Goal: Task Accomplishment & Management: Use online tool/utility

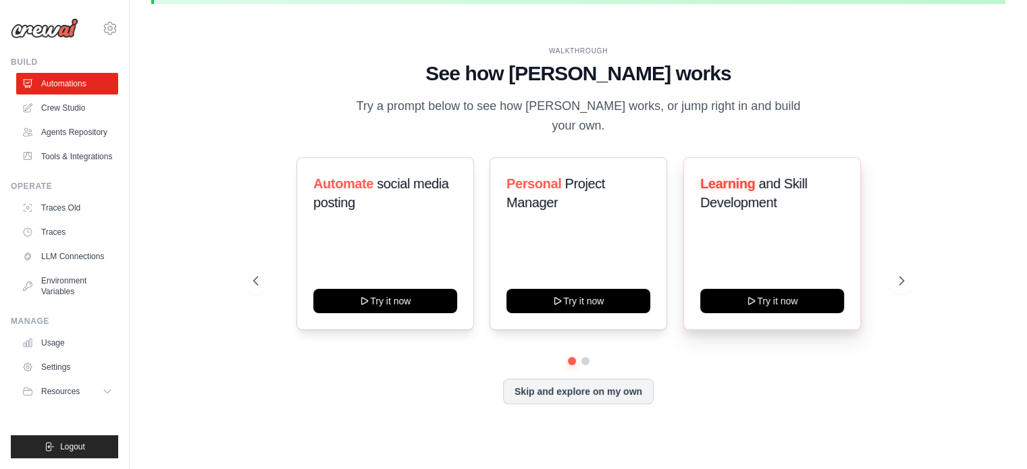
scroll to position [47, 0]
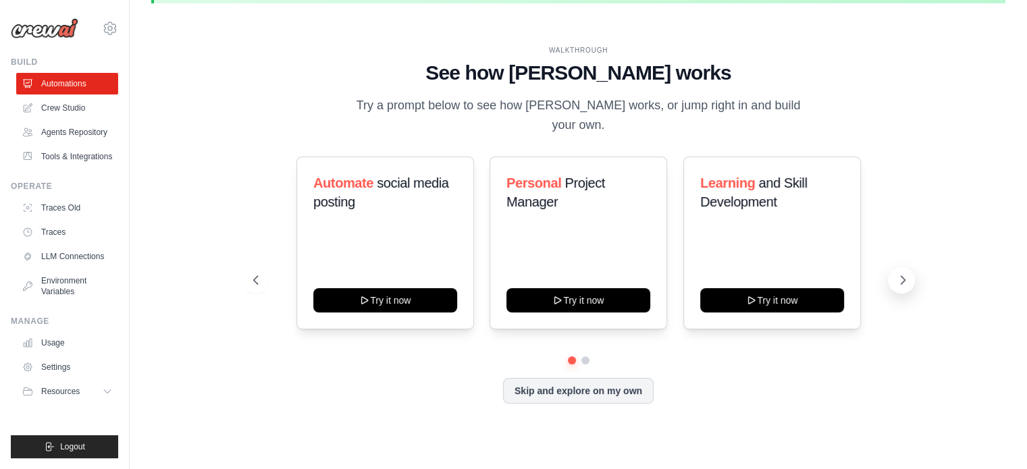
click at [904, 274] on icon at bounding box center [903, 281] width 14 height 14
click at [256, 274] on icon at bounding box center [255, 281] width 14 height 14
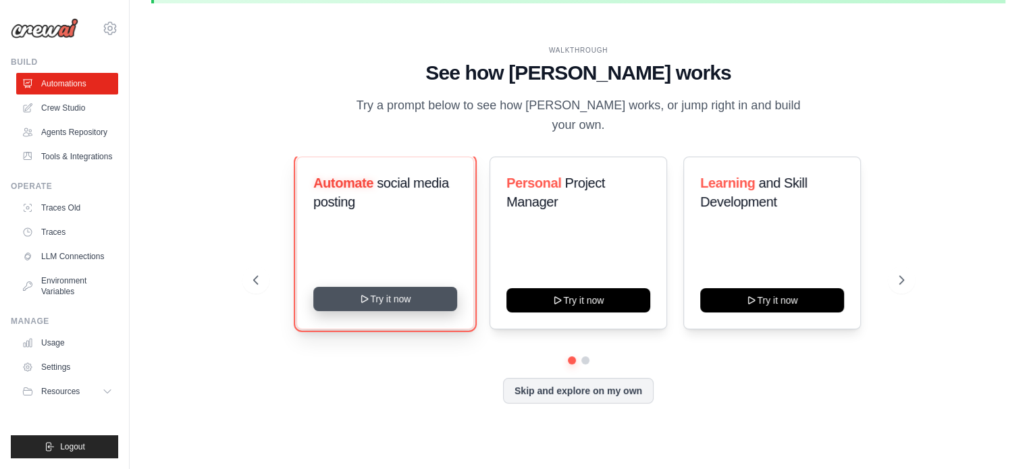
click at [365, 294] on icon at bounding box center [364, 299] width 11 height 11
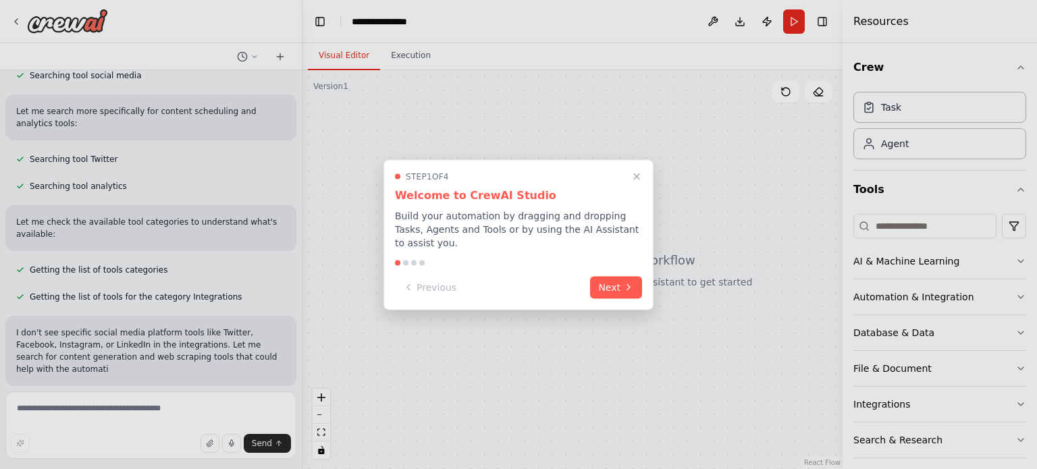
scroll to position [278, 0]
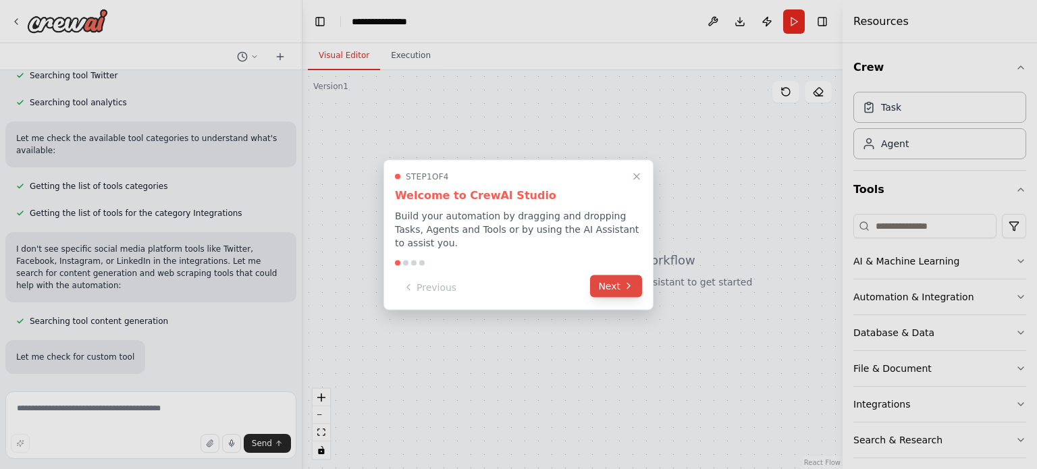
click at [617, 275] on button "Next" at bounding box center [616, 286] width 52 height 22
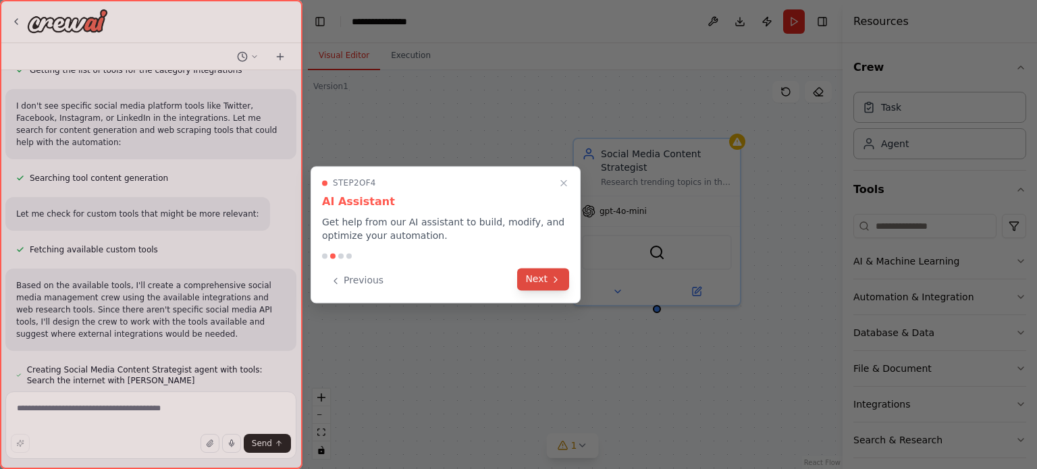
scroll to position [519, 0]
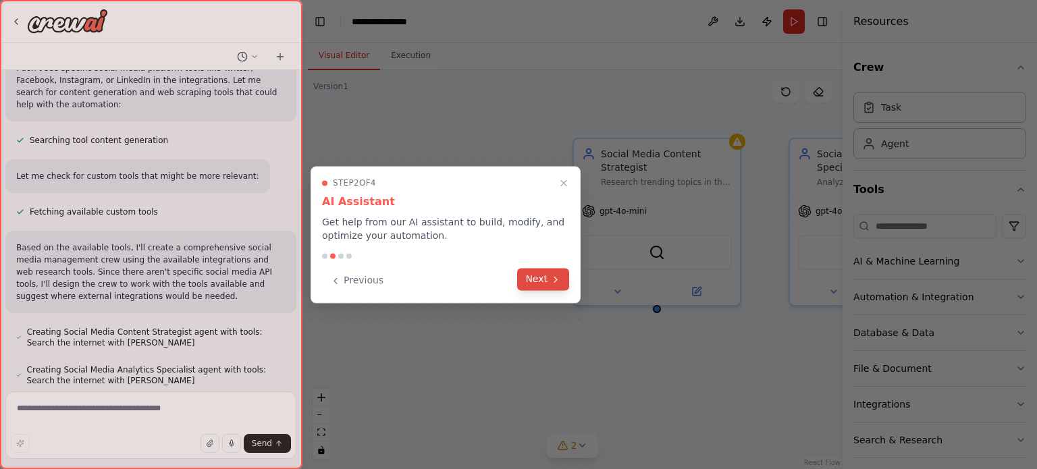
click at [554, 276] on icon at bounding box center [555, 279] width 11 height 11
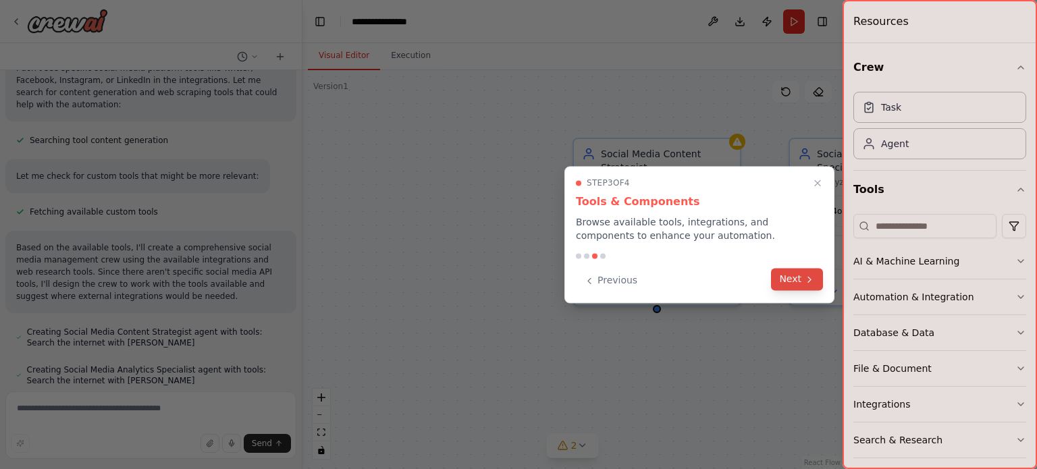
click at [792, 282] on button "Next" at bounding box center [797, 279] width 52 height 22
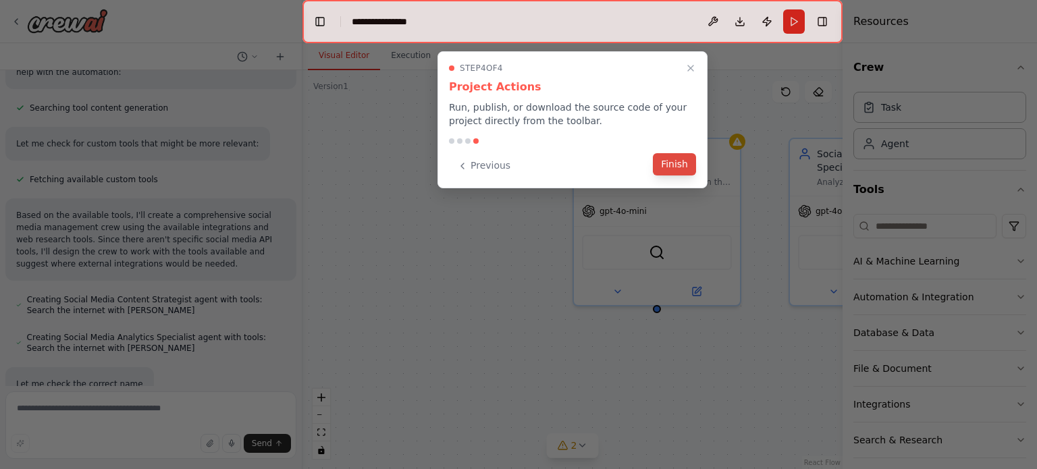
click at [684, 167] on button "Finish" at bounding box center [674, 164] width 43 height 22
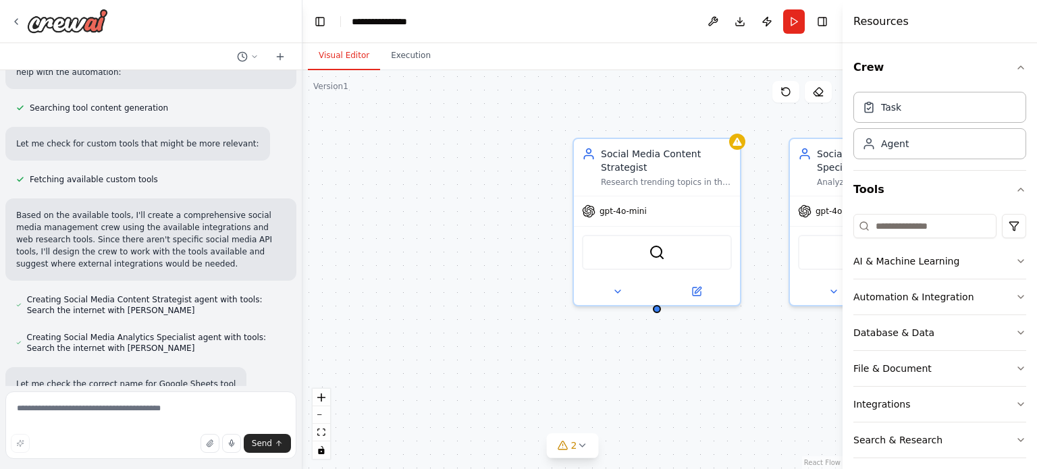
scroll to position [590, 0]
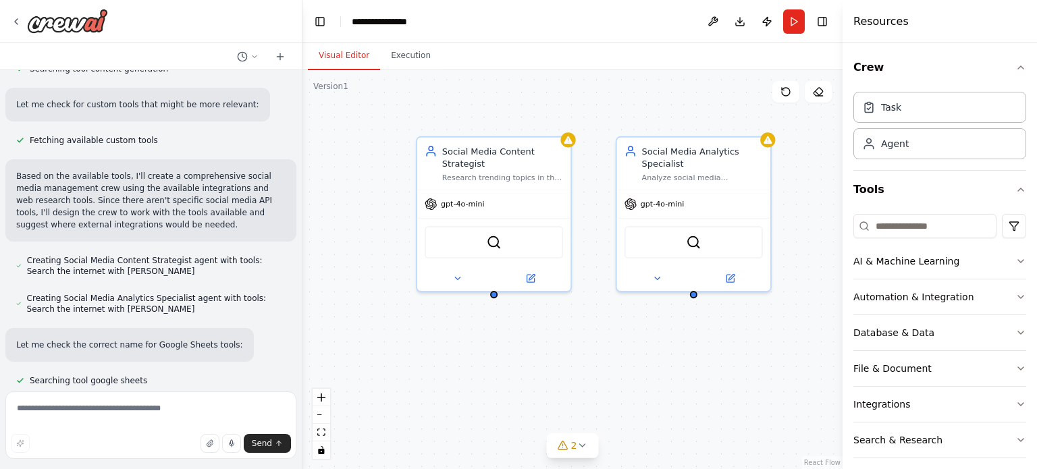
drag, startPoint x: 419, startPoint y: 184, endPoint x: 284, endPoint y: 177, distance: 135.3
click at [284, 177] on div "Create a crew that schedules and publishes social media content across multiple…" at bounding box center [518, 234] width 1037 height 469
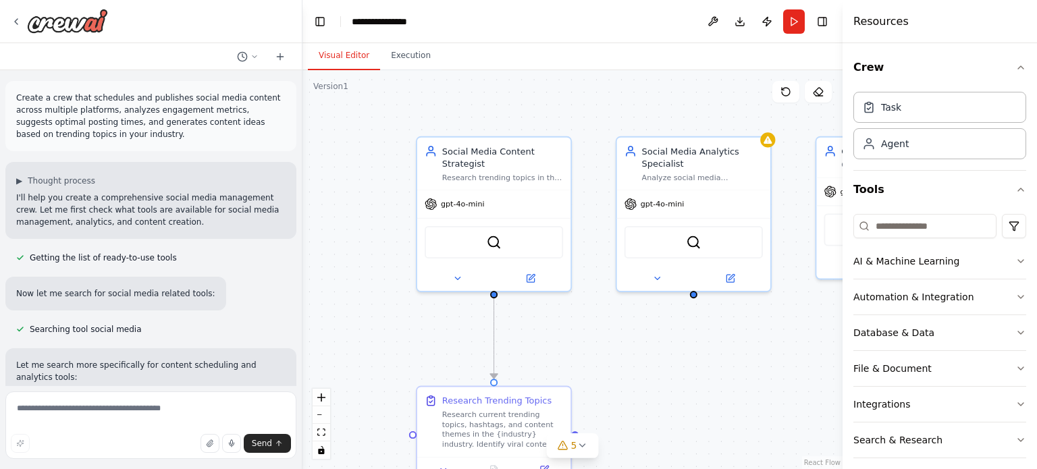
scroll to position [787, 0]
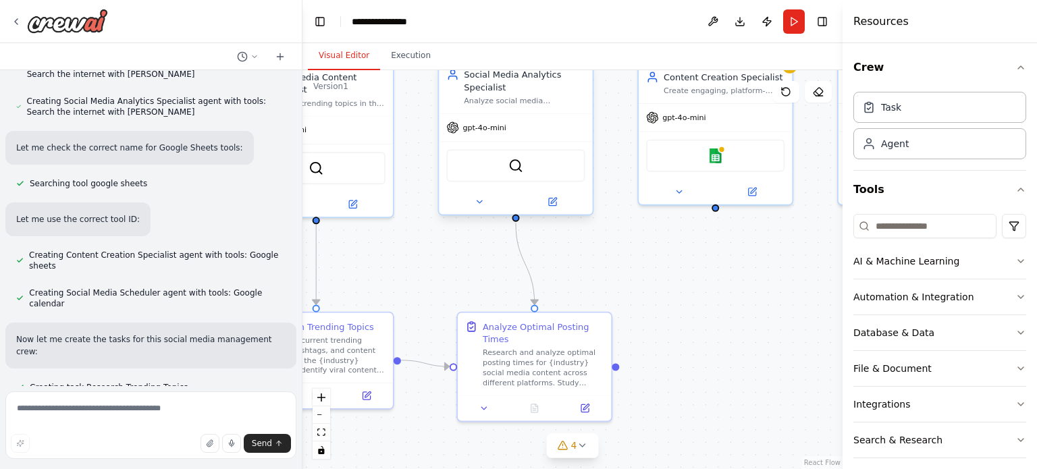
drag, startPoint x: 689, startPoint y: 296, endPoint x: 600, endPoint y: 190, distance: 138.5
click at [489, 253] on div ".deletable-edge-delete-btn { width: 20px; height: 20px; border: 0px solid #ffff…" at bounding box center [573, 269] width 540 height 399
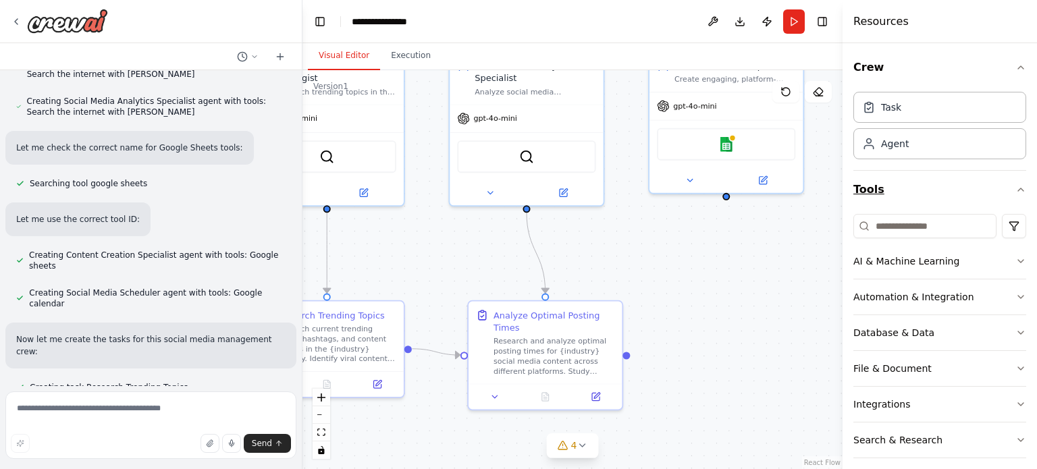
click at [1016, 191] on icon "button" at bounding box center [1021, 189] width 11 height 11
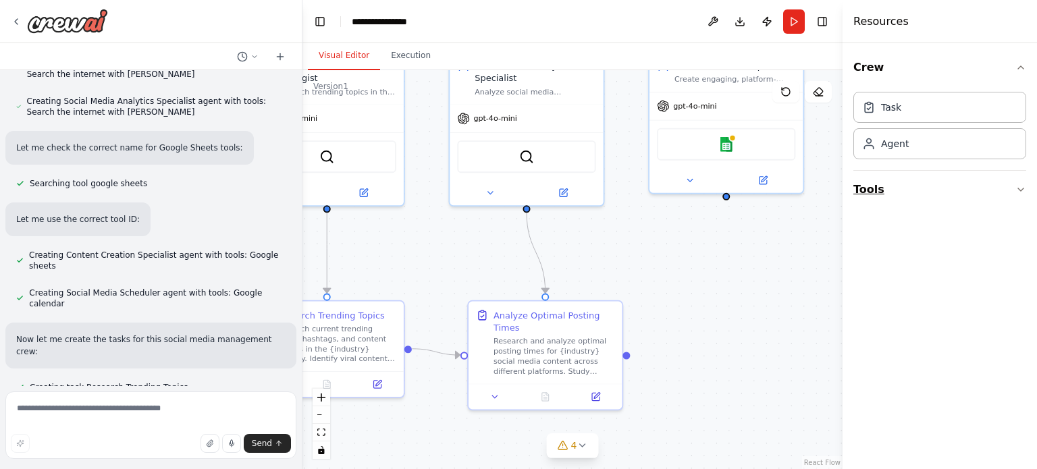
click at [1011, 191] on button "Tools" at bounding box center [940, 190] width 173 height 38
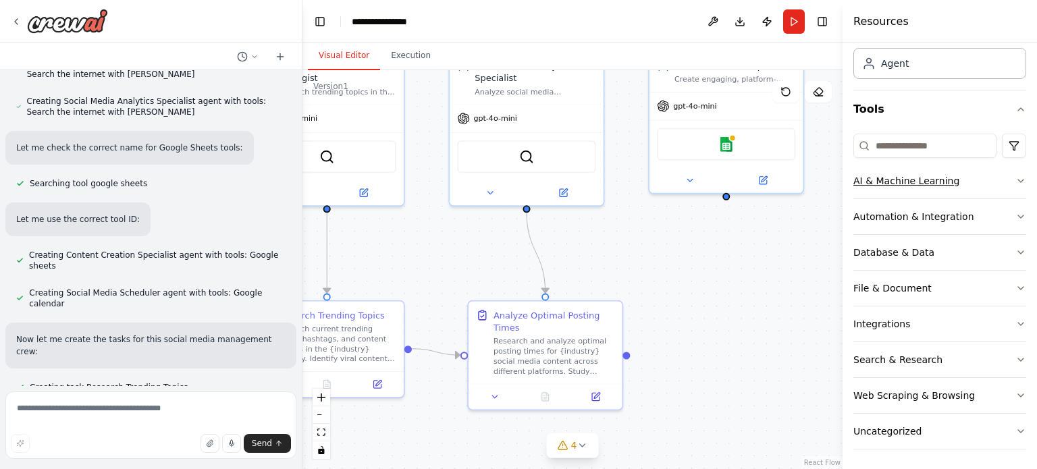
scroll to position [814, 0]
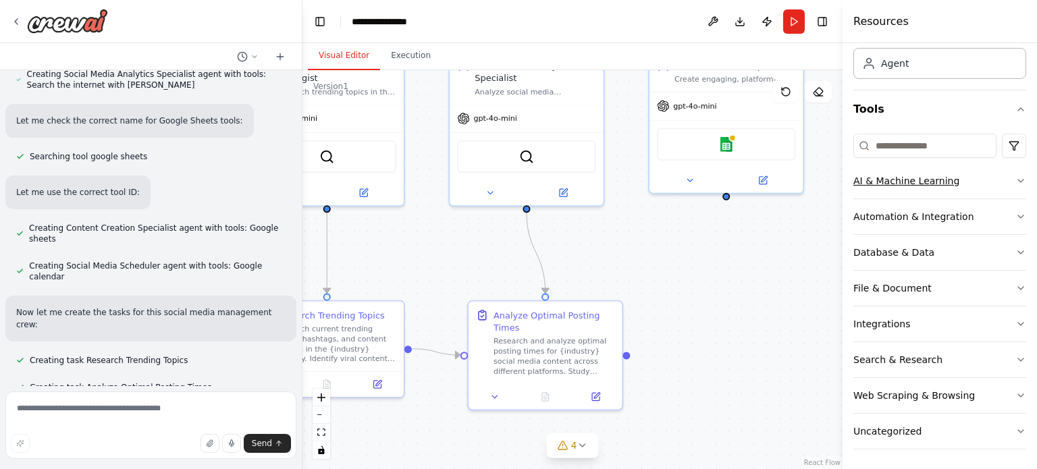
click at [1014, 173] on button "AI & Machine Learning" at bounding box center [940, 180] width 173 height 35
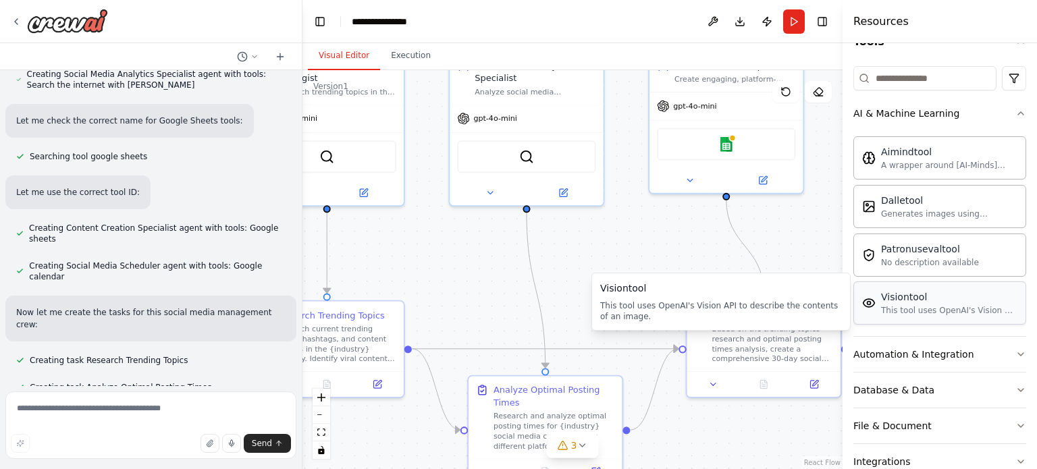
scroll to position [842, 0]
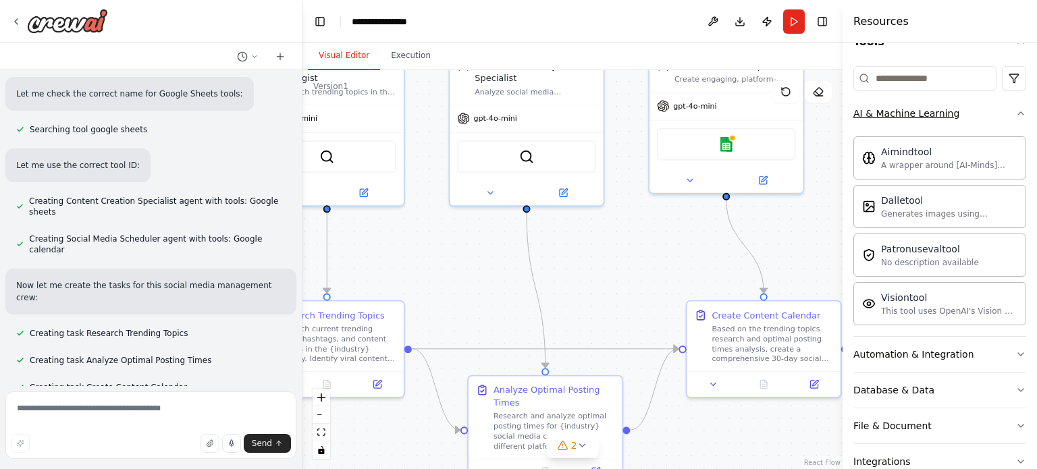
click at [1016, 114] on icon "button" at bounding box center [1021, 113] width 11 height 11
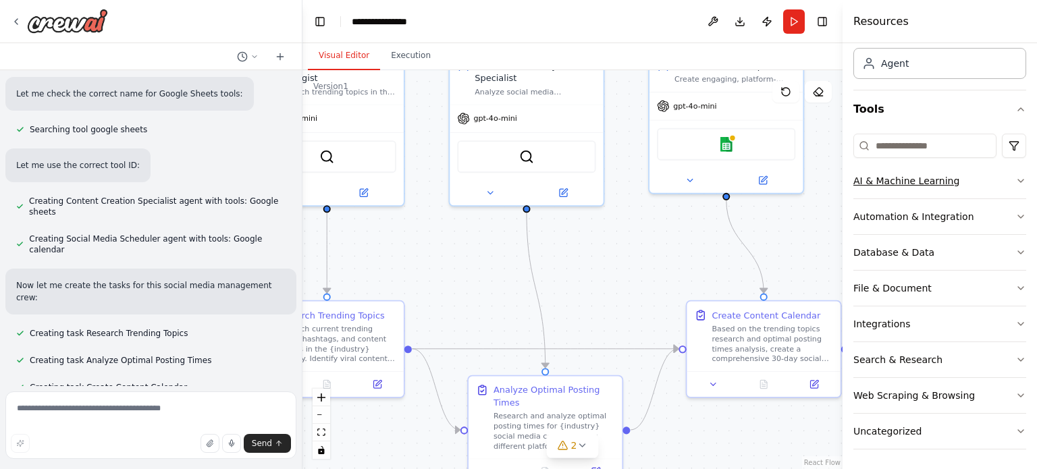
scroll to position [80, 0]
click at [1011, 222] on button "Automation & Integration" at bounding box center [940, 216] width 173 height 35
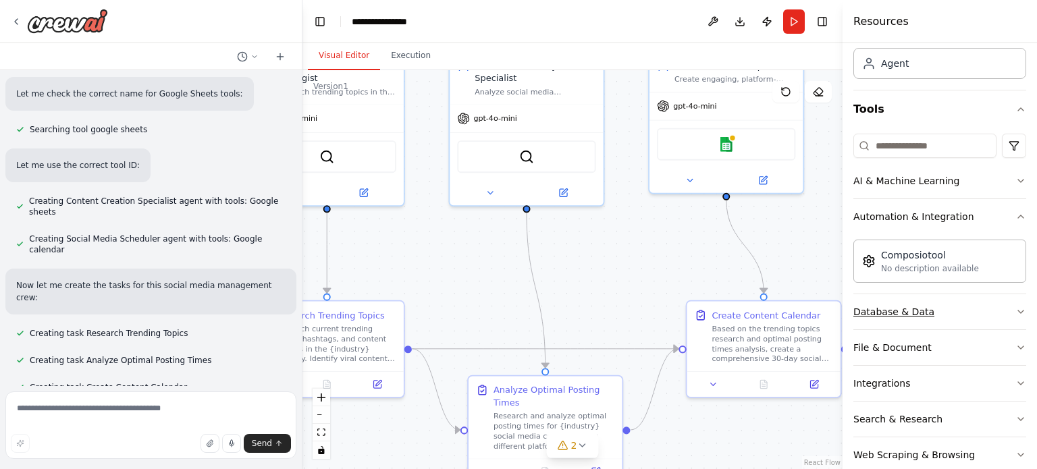
click at [993, 312] on button "Database & Data" at bounding box center [940, 311] width 173 height 35
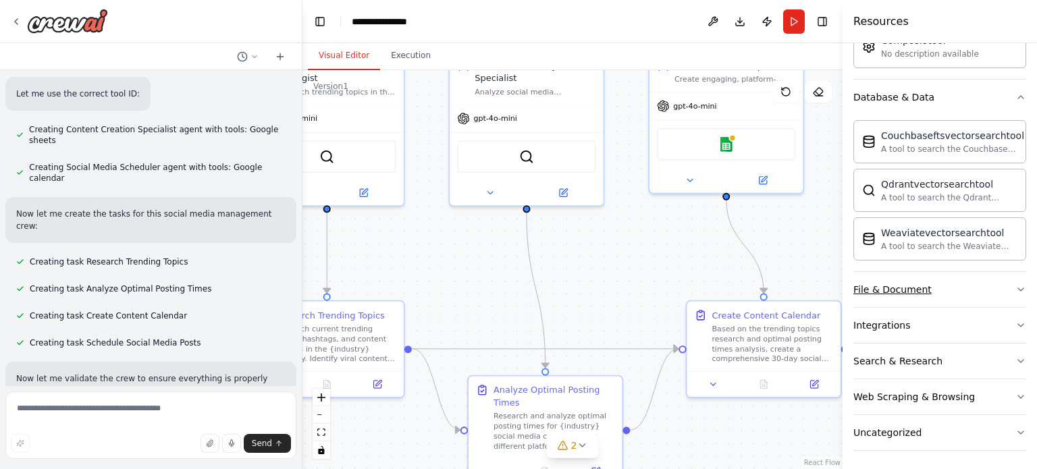
scroll to position [925, 0]
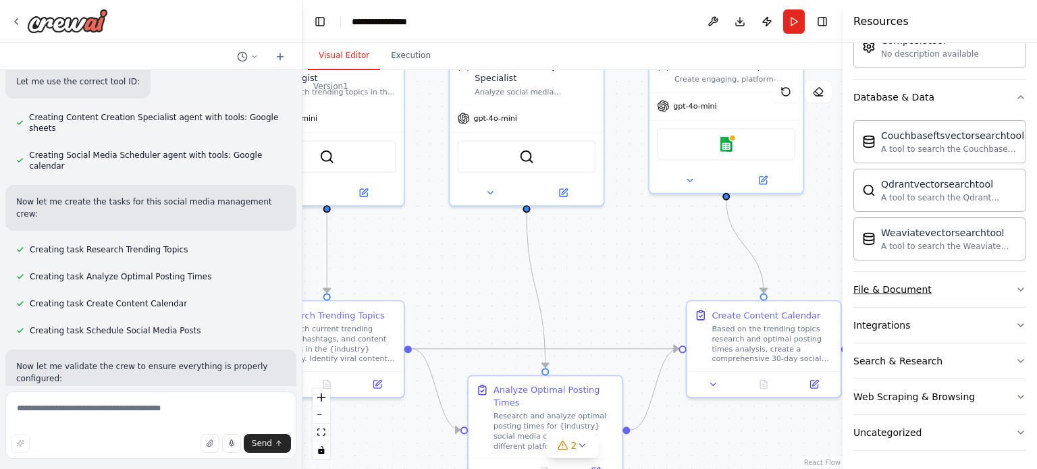
click at [997, 289] on button "File & Document" at bounding box center [940, 289] width 173 height 35
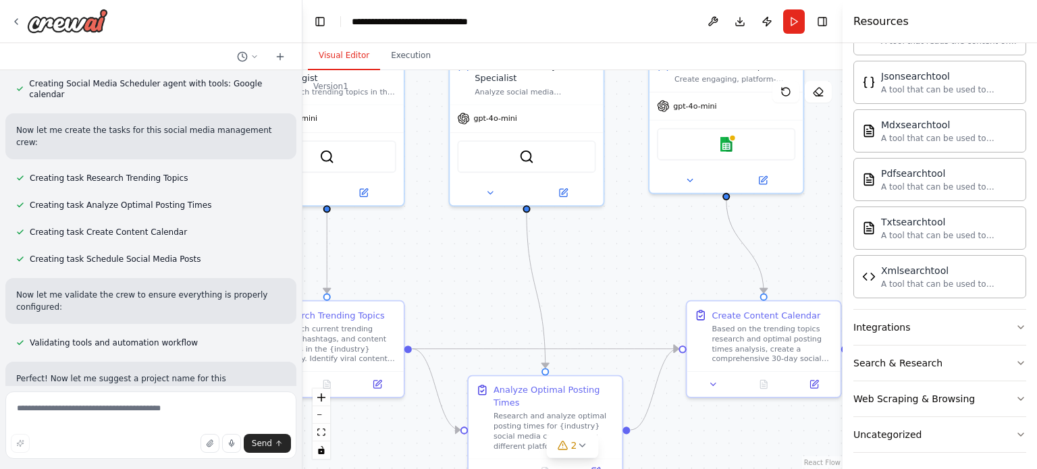
scroll to position [1009, 0]
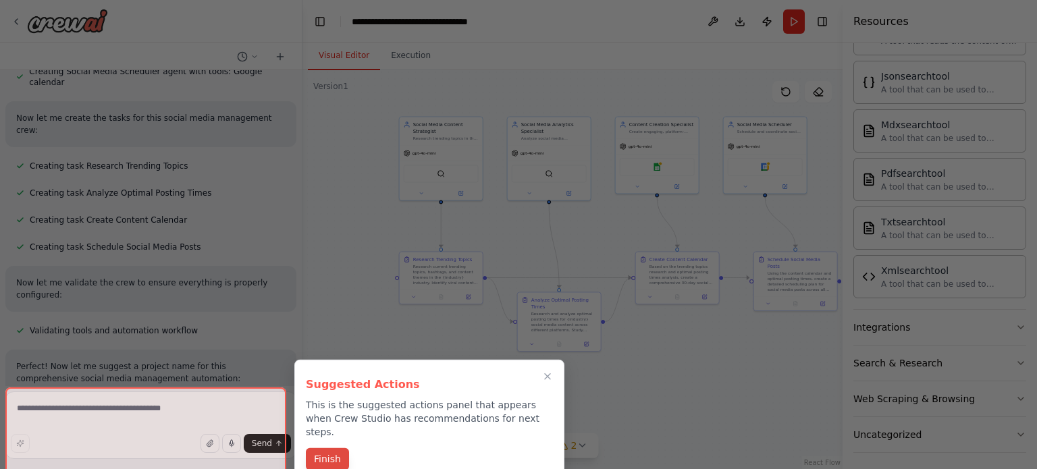
click at [342, 448] on button "Finish" at bounding box center [327, 459] width 43 height 22
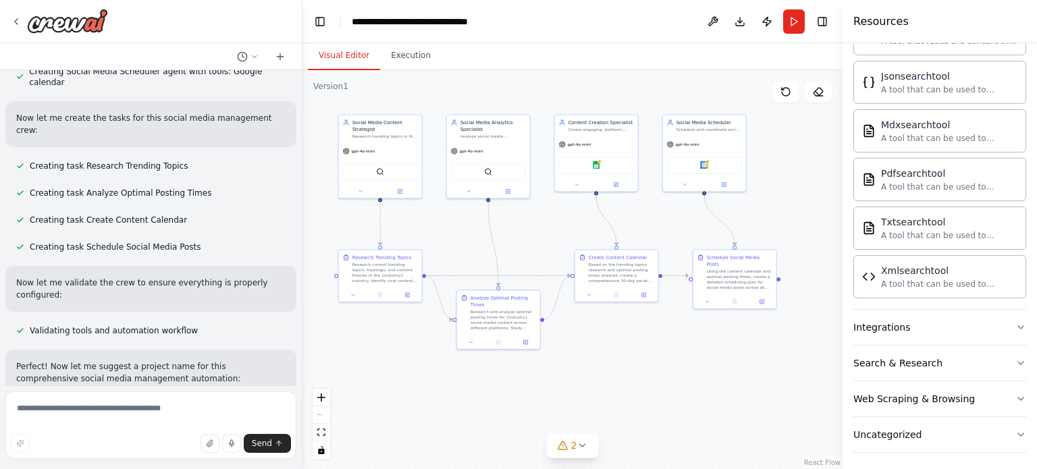
drag, startPoint x: 448, startPoint y: 382, endPoint x: 388, endPoint y: 380, distance: 60.8
click at [388, 380] on div ".deletable-edge-delete-btn { width: 20px; height: 20px; border: 0px solid #ffff…" at bounding box center [573, 269] width 540 height 399
click at [795, 16] on button "Run" at bounding box center [794, 21] width 22 height 24
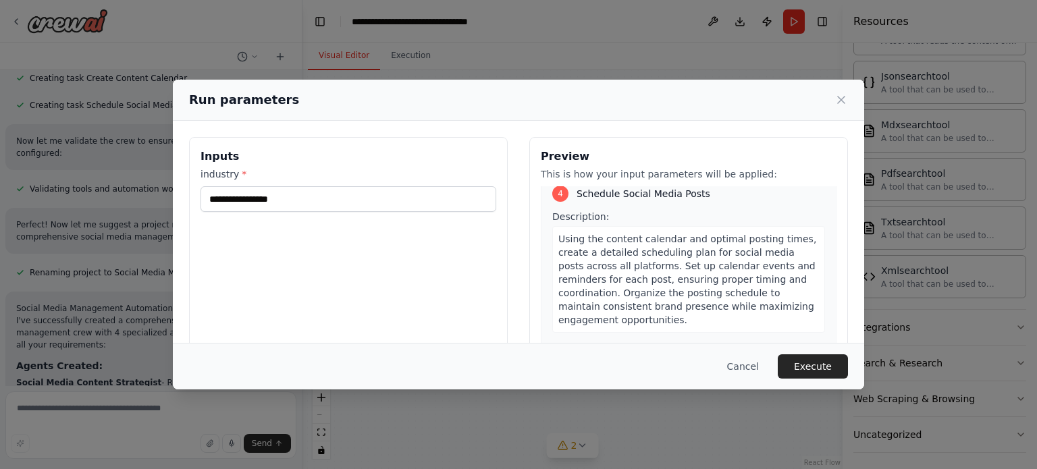
scroll to position [961, 0]
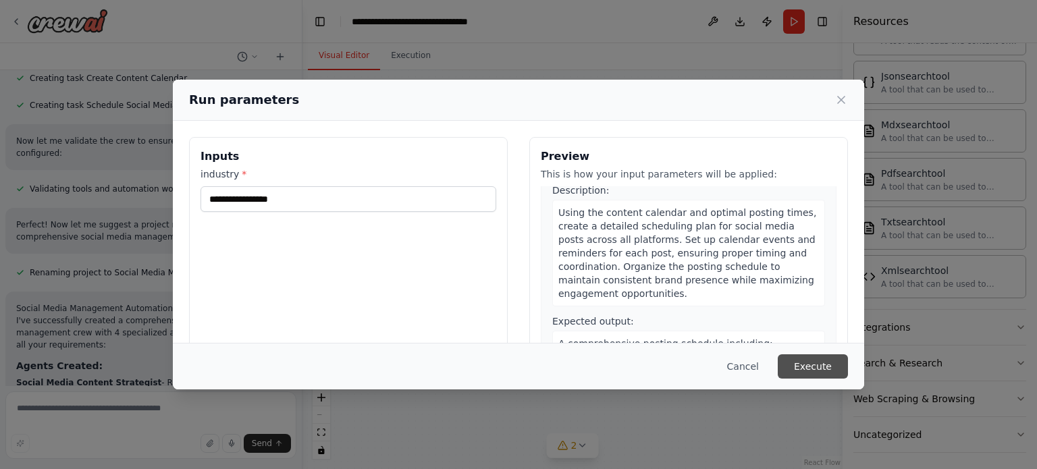
click at [815, 364] on button "Execute" at bounding box center [813, 367] width 70 height 24
click at [417, 213] on div "industry * This field is required" at bounding box center [349, 198] width 296 height 63
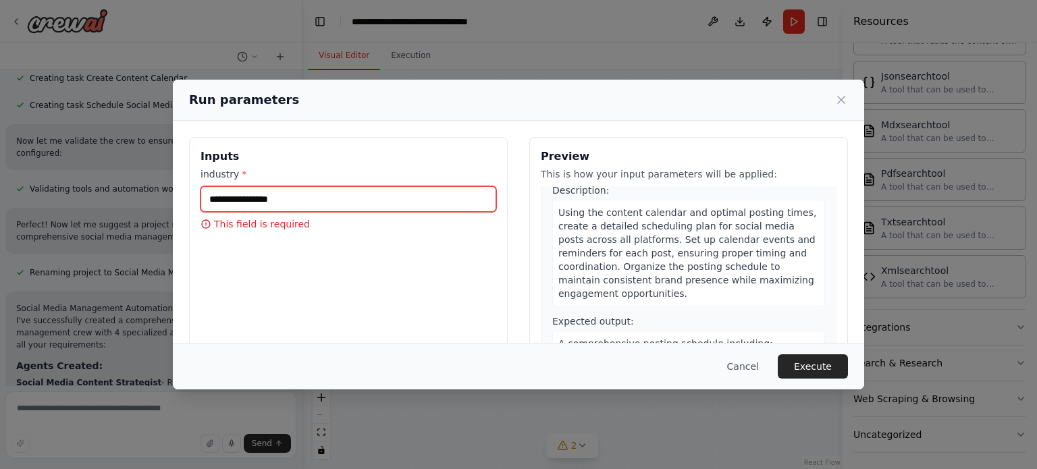
click at [415, 209] on input "industry *" at bounding box center [349, 199] width 296 height 26
click at [419, 203] on input "industry *" at bounding box center [349, 199] width 296 height 26
click at [296, 192] on input "industry *" at bounding box center [349, 199] width 296 height 26
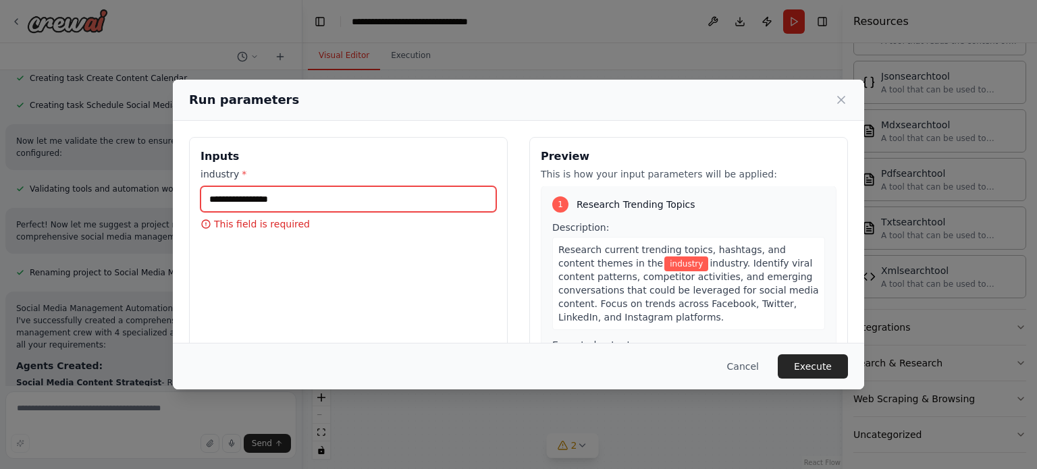
scroll to position [0, 0]
click at [398, 194] on input "industry *" at bounding box center [349, 199] width 296 height 26
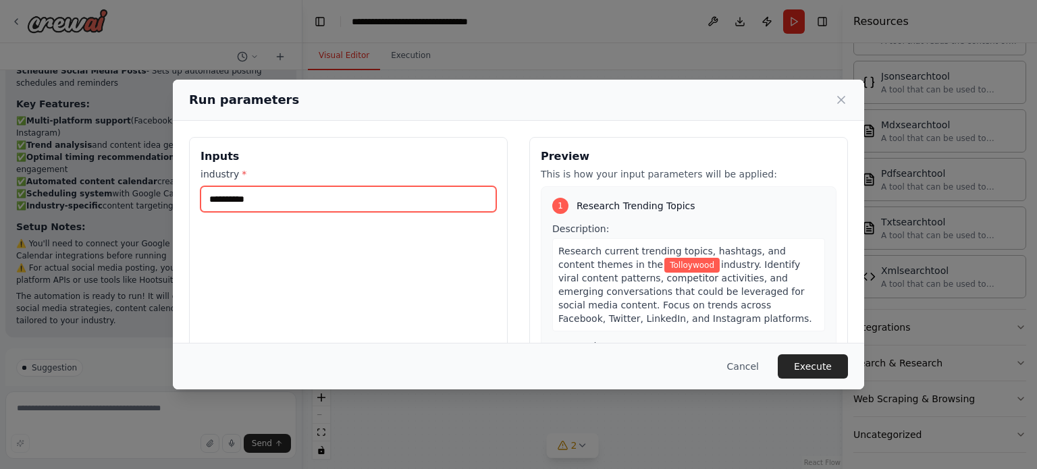
type input "**********"
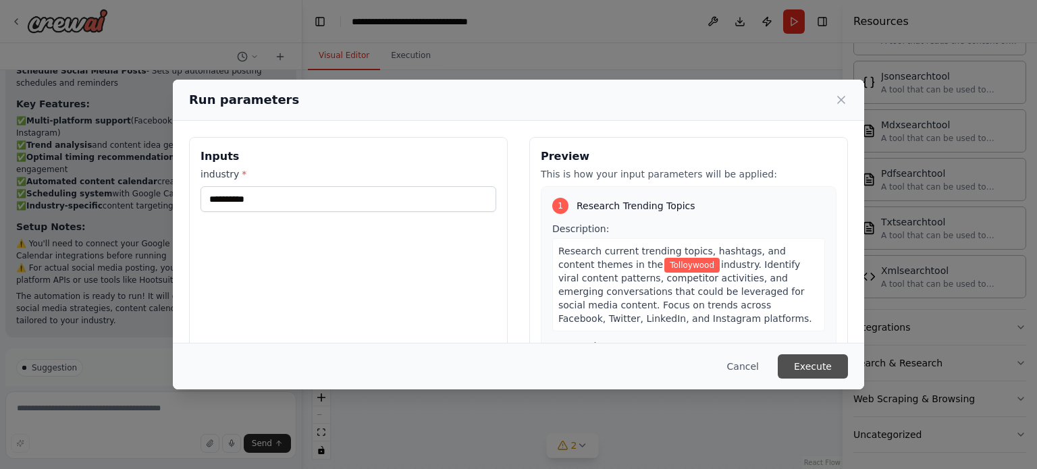
click at [814, 364] on button "Execute" at bounding box center [813, 367] width 70 height 24
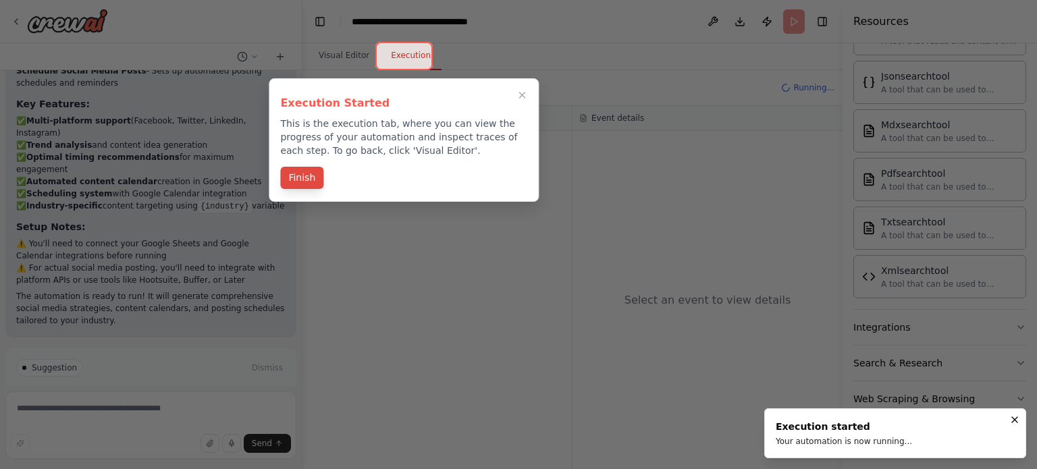
click at [305, 179] on button "Finish" at bounding box center [301, 178] width 43 height 22
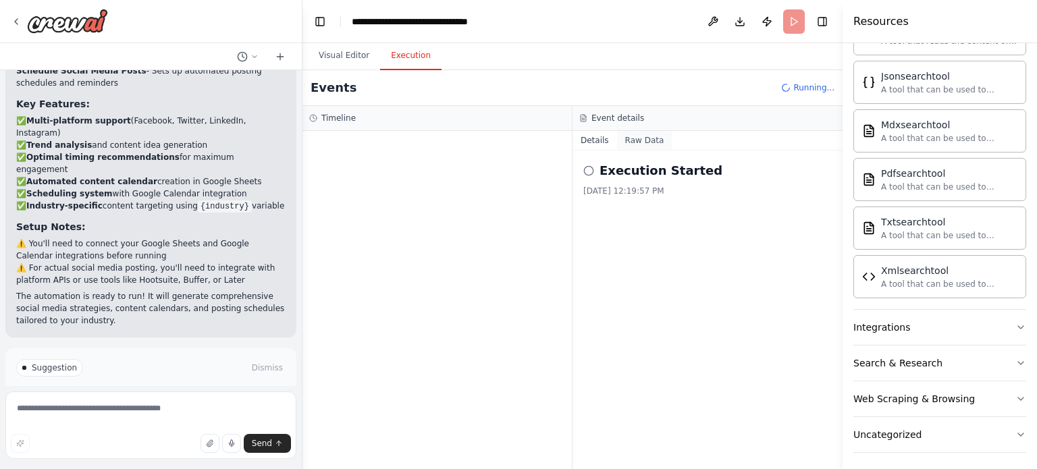
click at [636, 144] on button "Raw Data" at bounding box center [644, 140] width 55 height 19
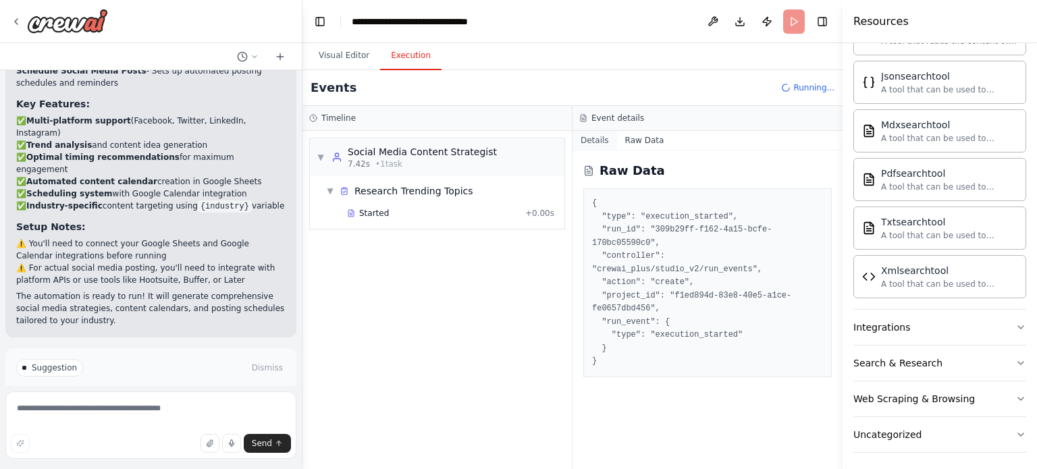
click at [591, 143] on button "Details" at bounding box center [595, 140] width 45 height 19
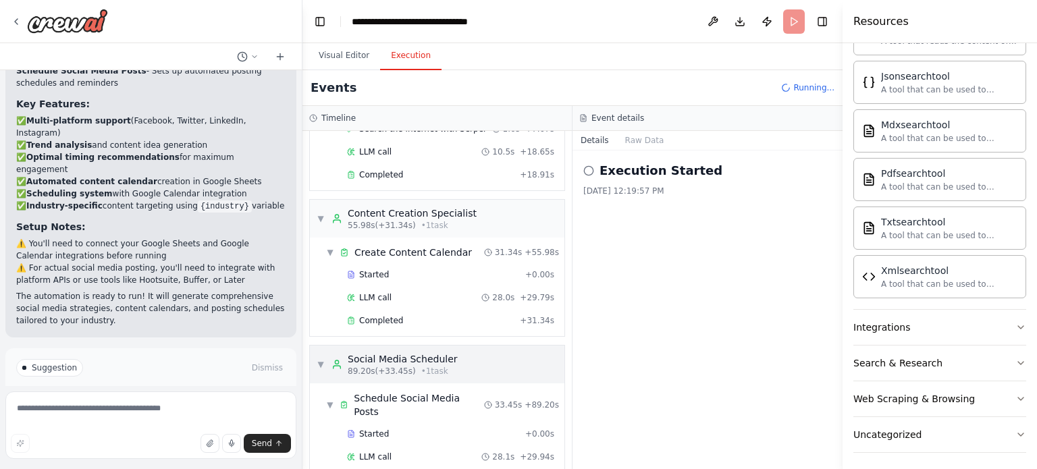
scroll to position [403, 0]
click at [588, 172] on icon at bounding box center [589, 170] width 11 height 11
click at [228, 415] on button "Improve automation" at bounding box center [150, 426] width 269 height 22
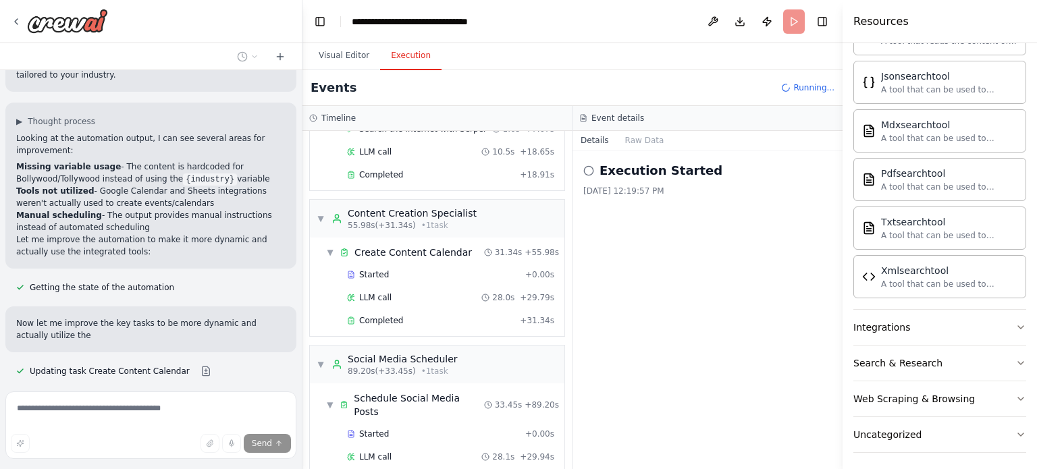
scroll to position [1917, 0]
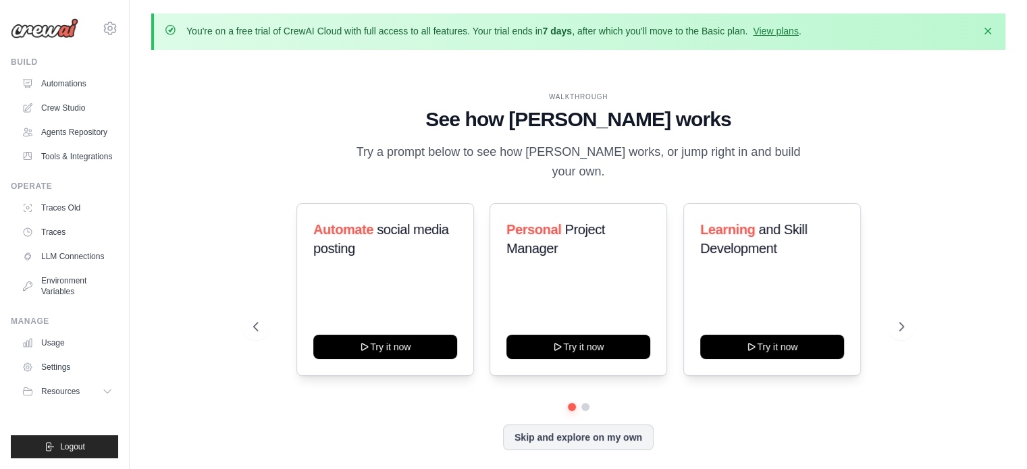
click at [20, 21] on img at bounding box center [45, 28] width 68 height 20
click at [26, 29] on img at bounding box center [45, 28] width 68 height 20
click at [989, 32] on icon "button" at bounding box center [988, 31] width 14 height 14
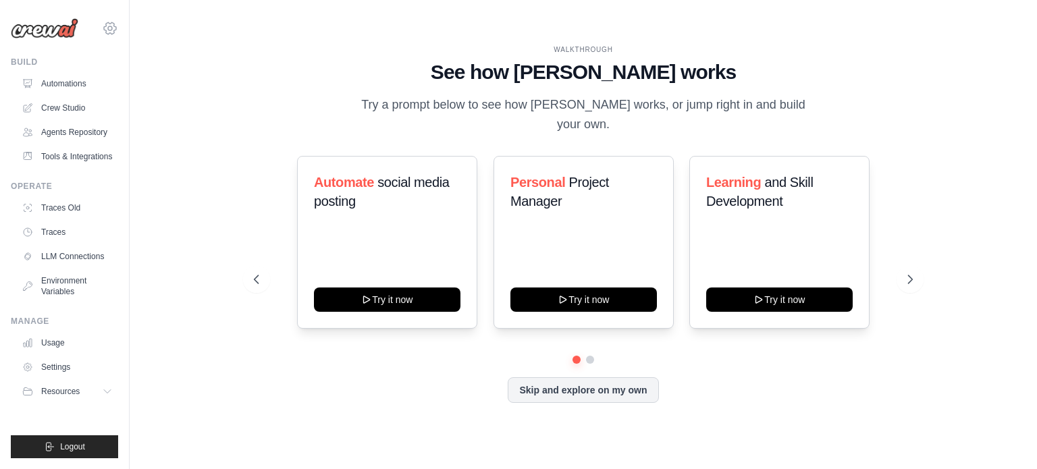
click at [109, 30] on icon at bounding box center [110, 28] width 4 height 4
click at [127, 59] on div "[EMAIL_ADDRESS][DOMAIN_NAME]" at bounding box center [166, 52] width 128 height 30
click at [593, 82] on h1 "See how [PERSON_NAME] works" at bounding box center [583, 72] width 659 height 24
